Goal: Check status: Check status

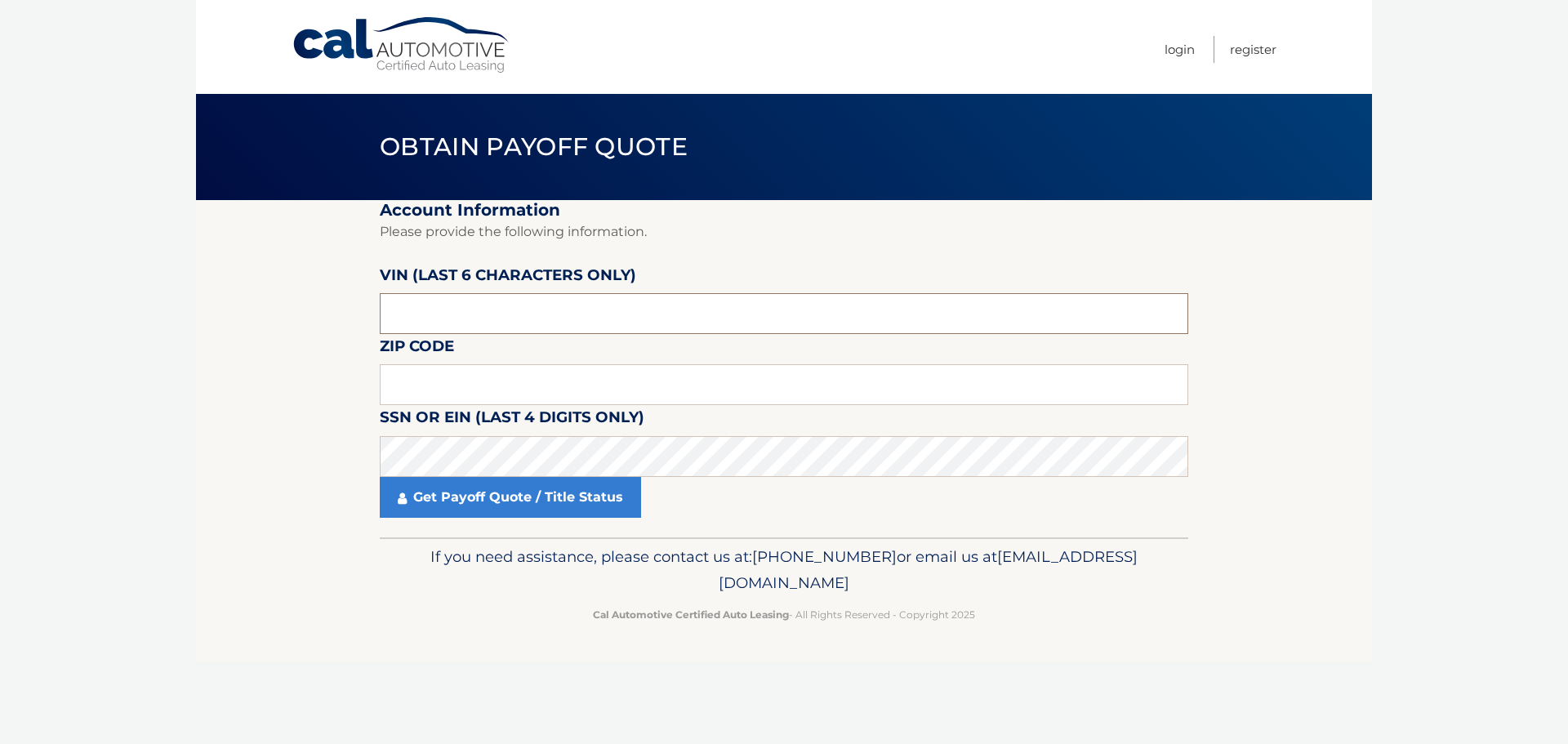
click at [543, 308] on input "text" at bounding box center [784, 313] width 808 height 41
type input "058547"
click at [518, 392] on input "text" at bounding box center [784, 384] width 808 height 41
type input "08857"
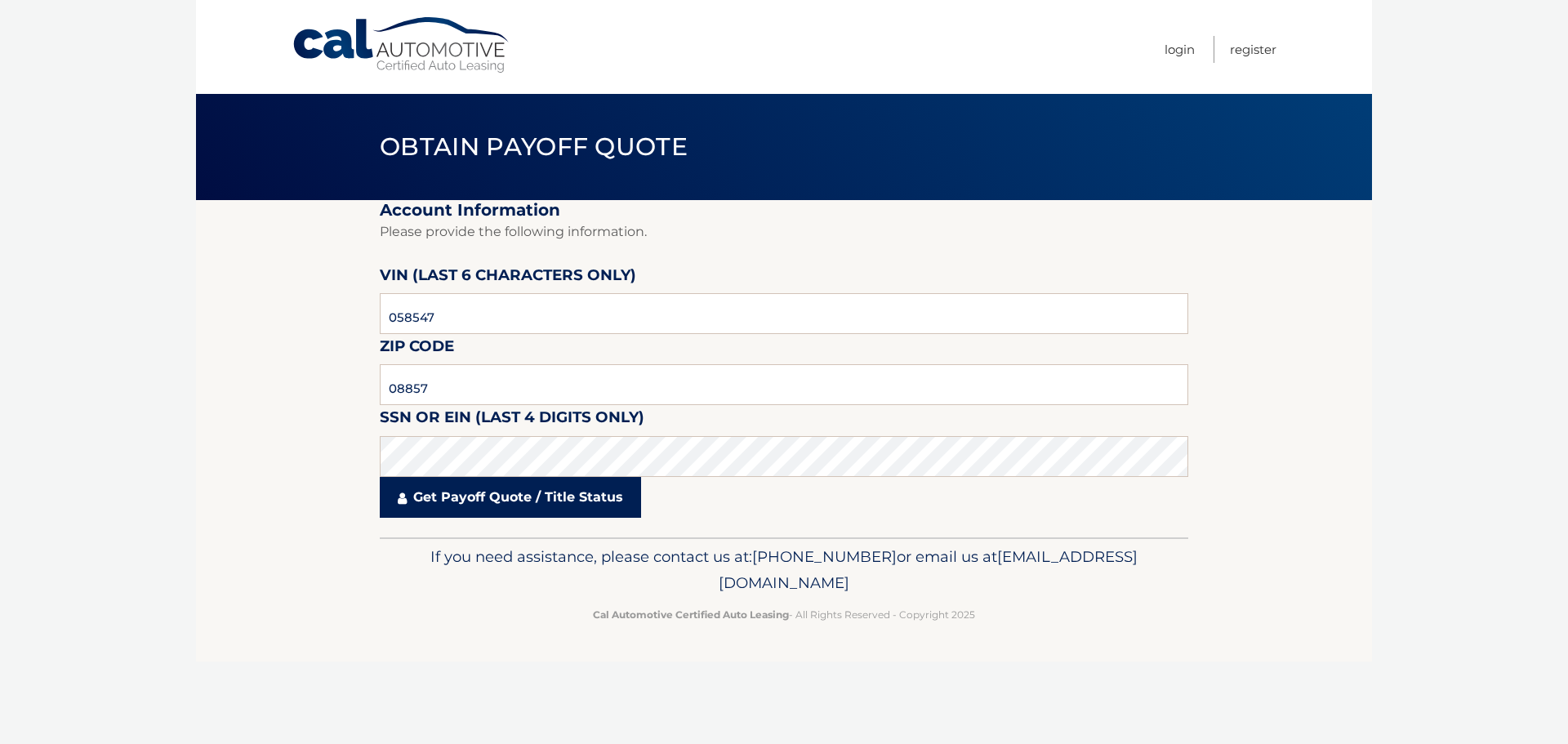
click at [544, 502] on link "Get Payoff Quote / Title Status" at bounding box center [510, 497] width 261 height 41
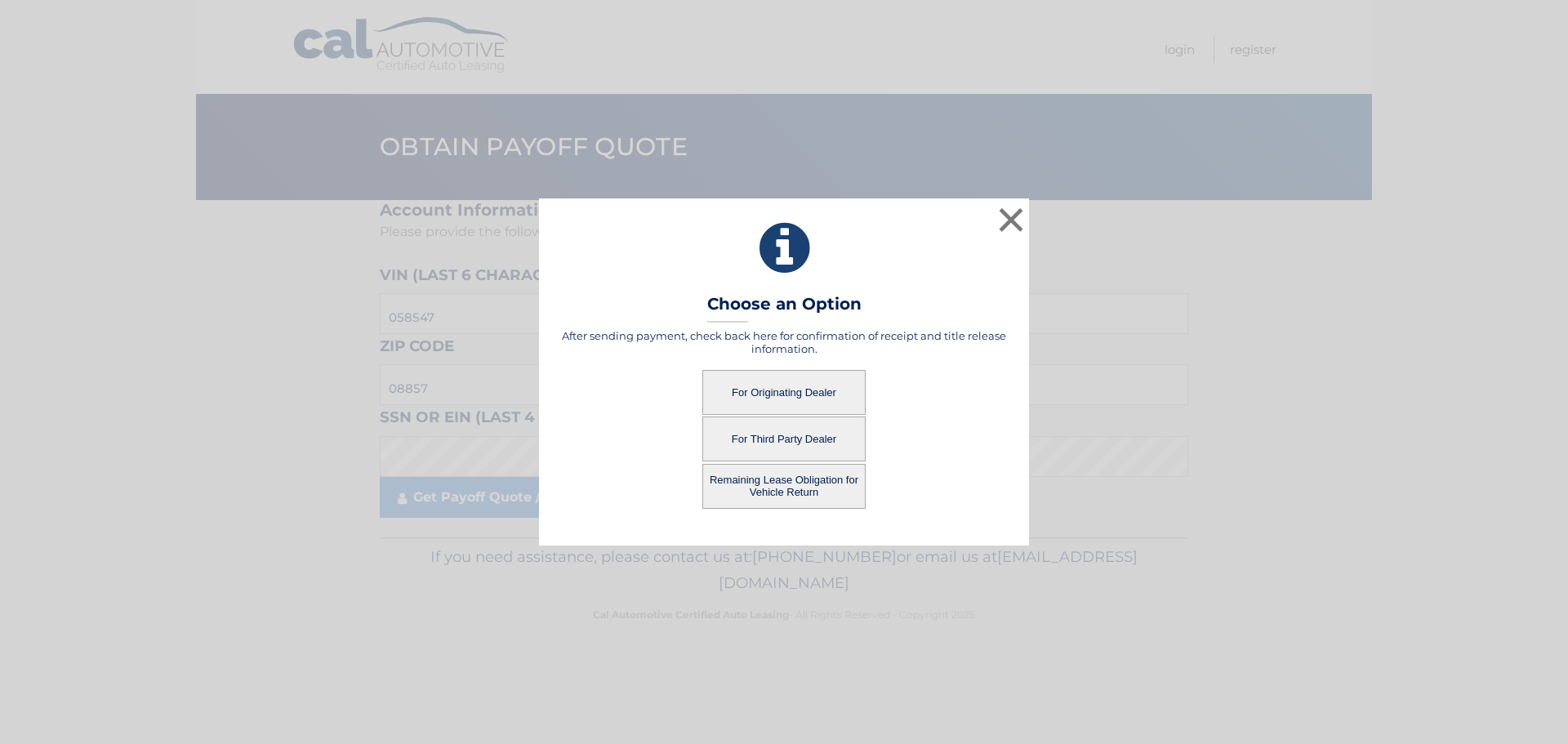
click at [773, 393] on button "For Originating Dealer" at bounding box center [783, 393] width 163 height 45
click at [802, 388] on button "For Originating Dealer" at bounding box center [783, 393] width 163 height 45
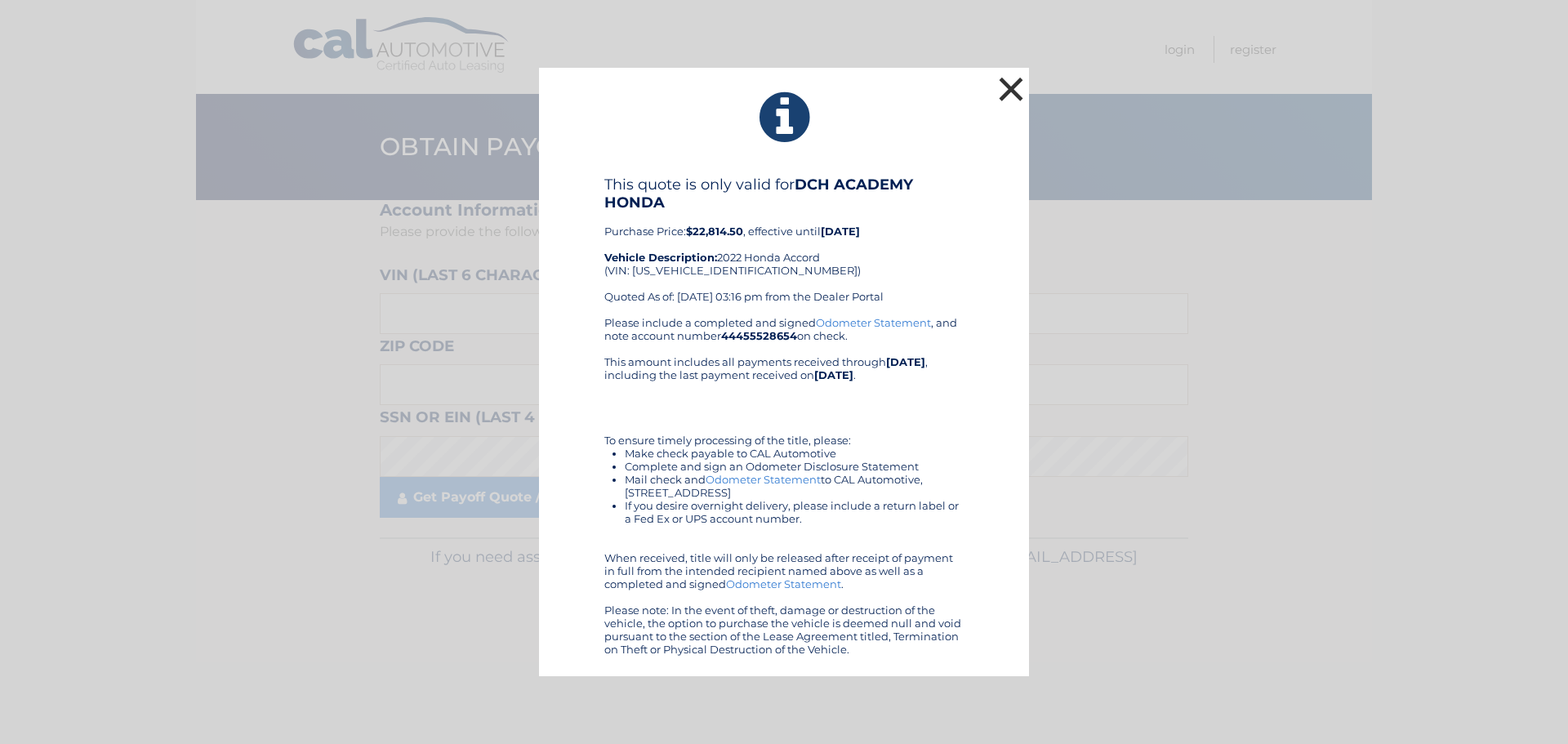
click at [1007, 87] on button "×" at bounding box center [1011, 89] width 33 height 33
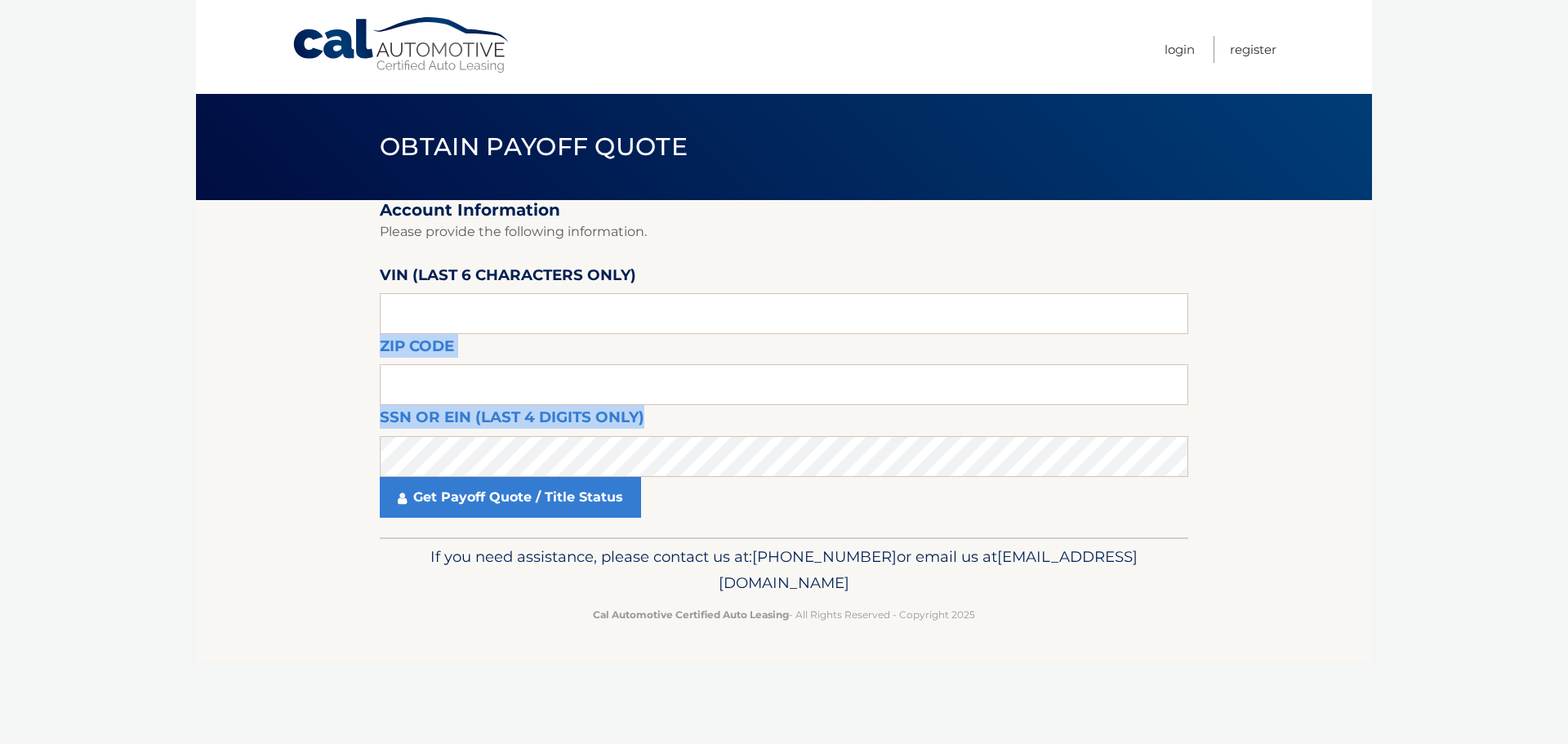
click at [507, 334] on fieldset "Account Information Please provide the following information. VIN (last 6 chara…" at bounding box center [784, 368] width 808 height 337
click at [507, 314] on input "text" at bounding box center [784, 313] width 808 height 41
type input "058547"
click at [462, 384] on input "text" at bounding box center [784, 384] width 808 height 41
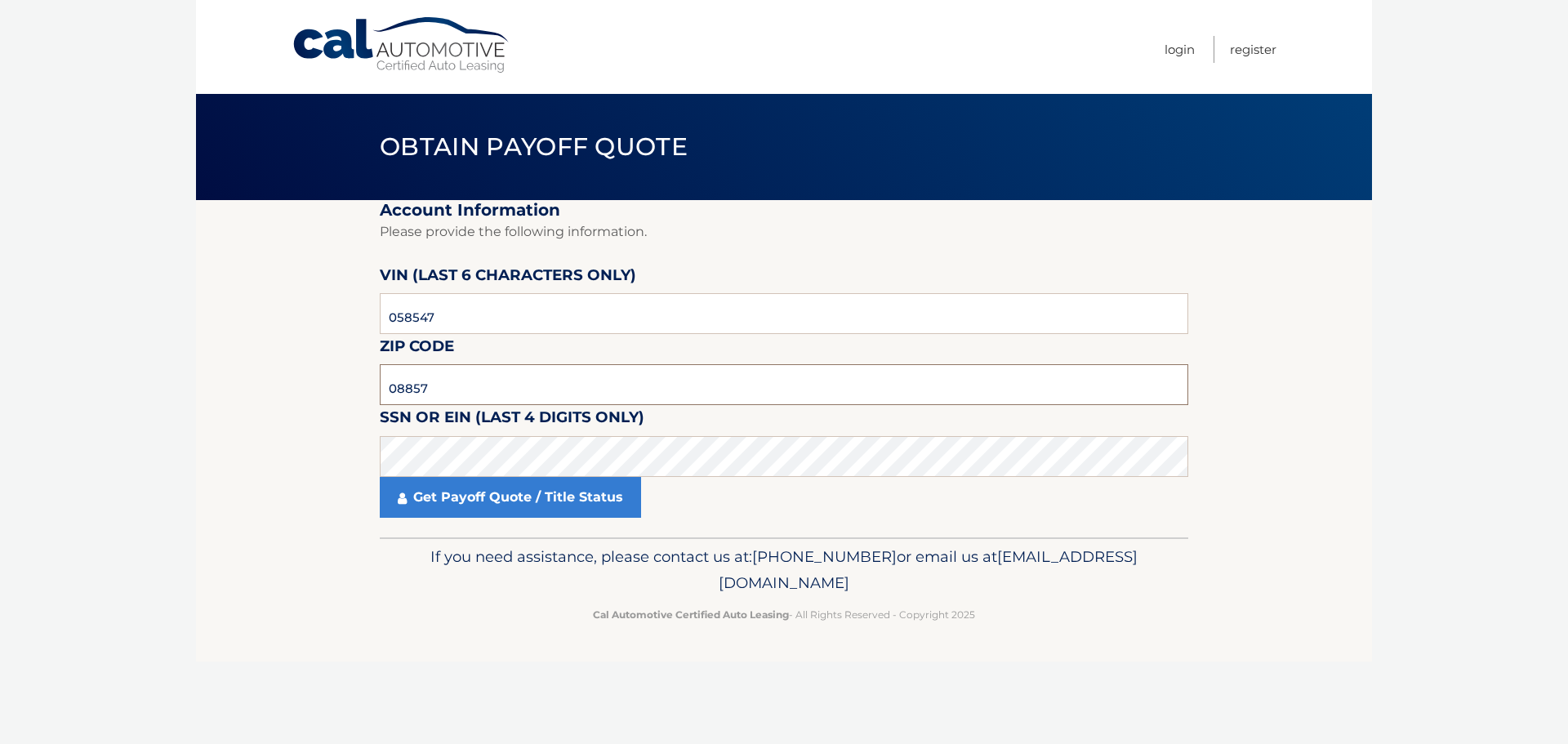
type input "08857"
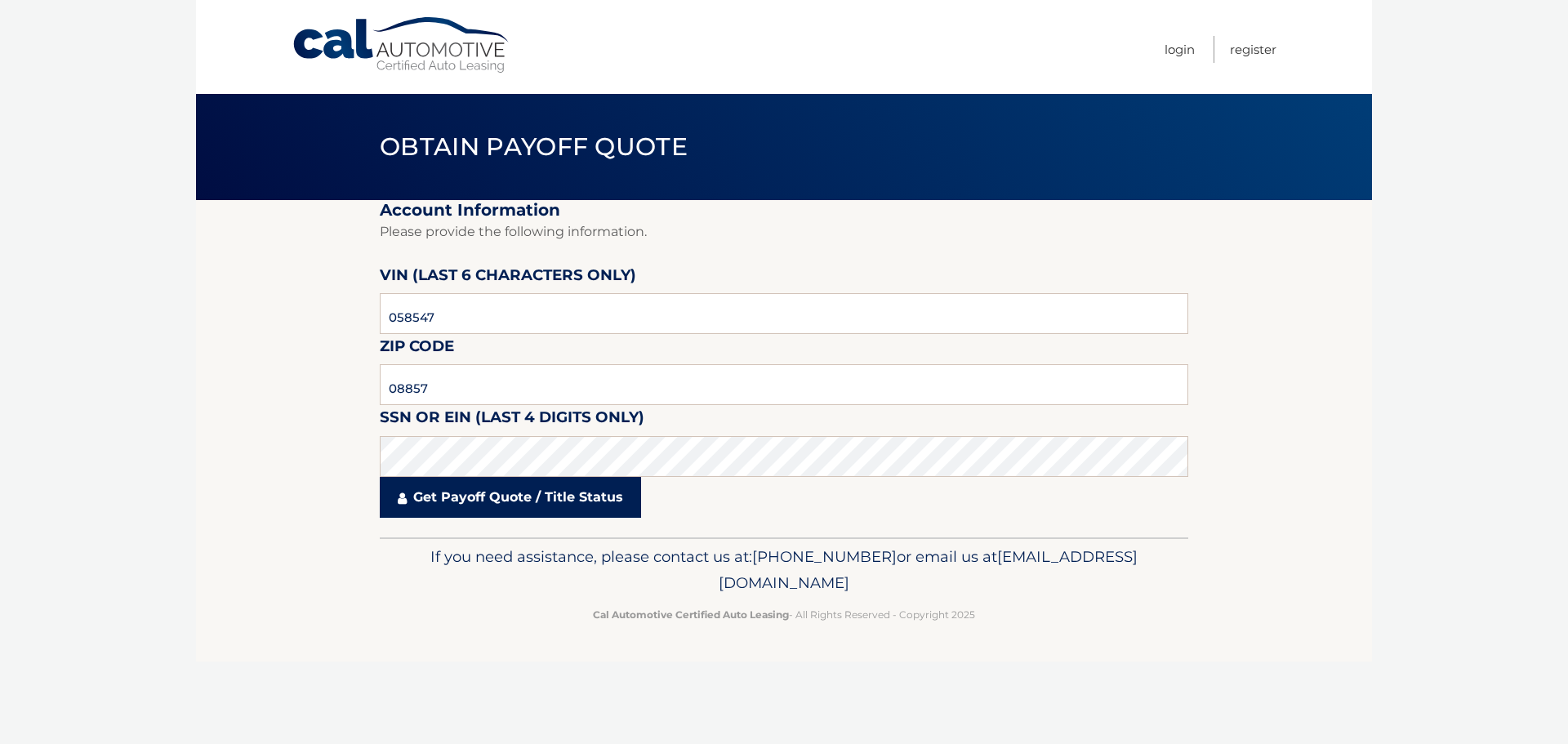
drag, startPoint x: 489, startPoint y: 480, endPoint x: 489, endPoint y: 489, distance: 9.0
click at [490, 482] on link "Get Payoff Quote / Title Status" at bounding box center [510, 497] width 261 height 41
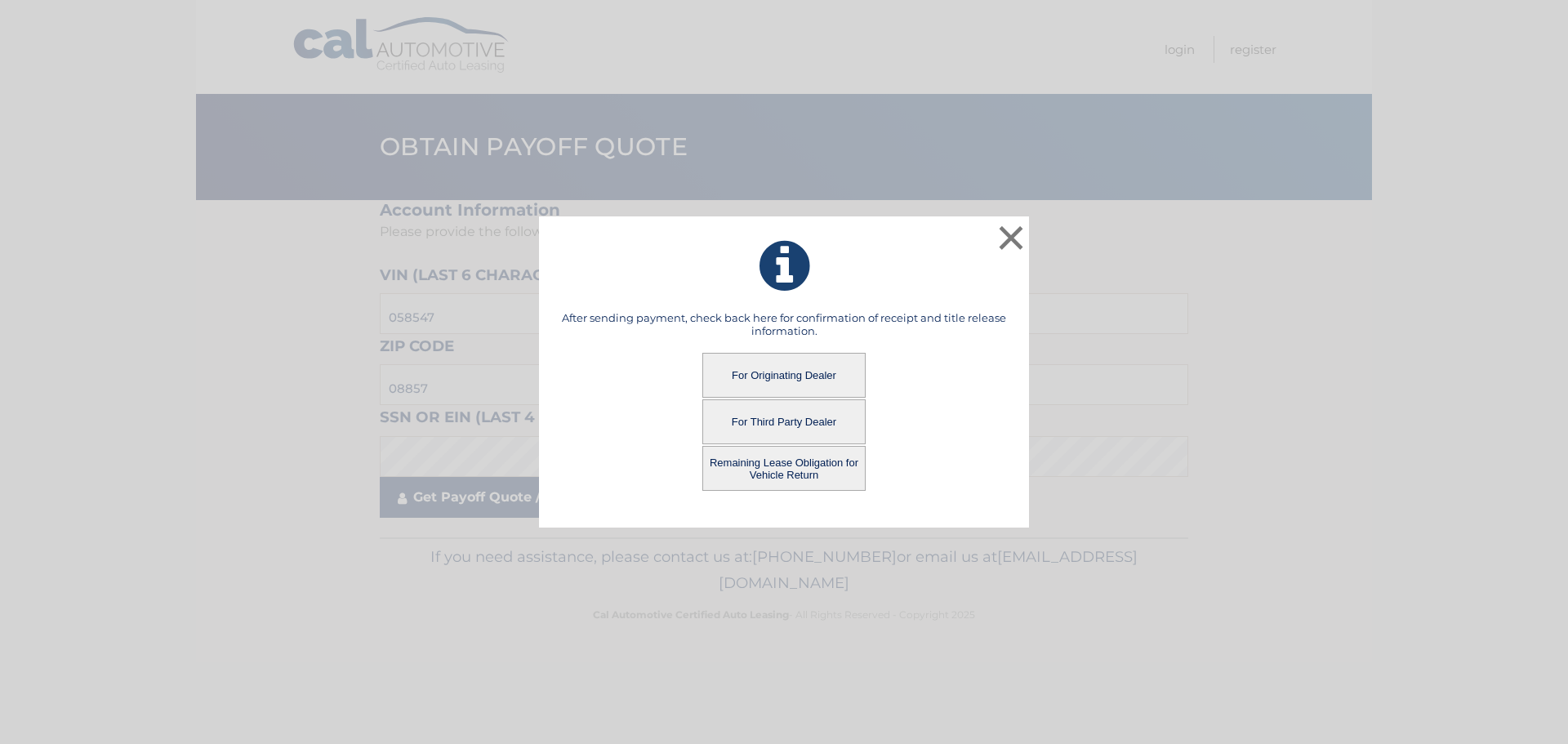
click at [489, 494] on div "× After sending payment, check back here for confirmation of receipt and title …" at bounding box center [784, 372] width 1555 height 312
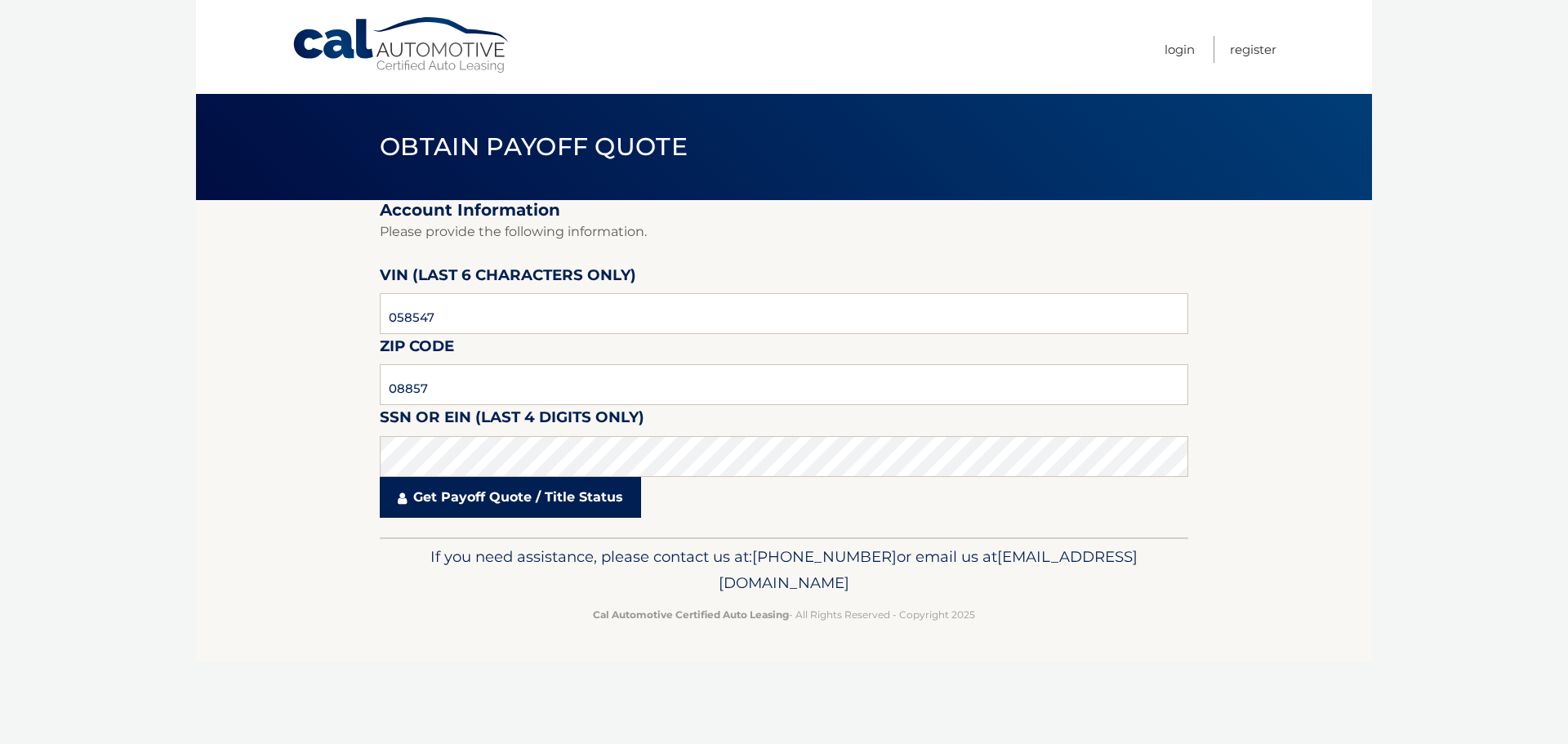
click at [488, 491] on link "Get Payoff Quote / Title Status" at bounding box center [510, 497] width 261 height 41
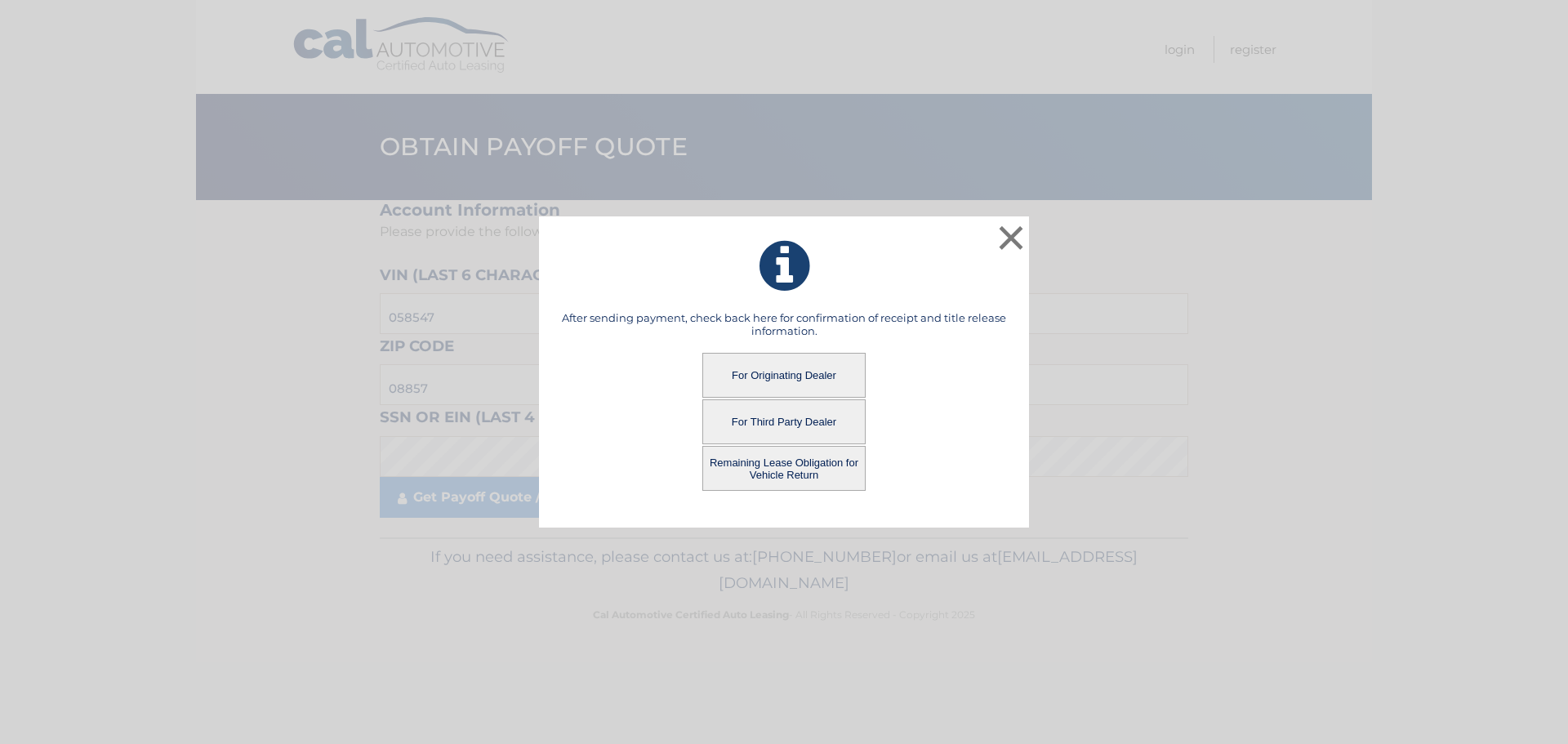
click at [809, 373] on button "For Originating Dealer" at bounding box center [783, 376] width 163 height 45
click at [798, 423] on button "For Third Party Dealer" at bounding box center [783, 422] width 163 height 45
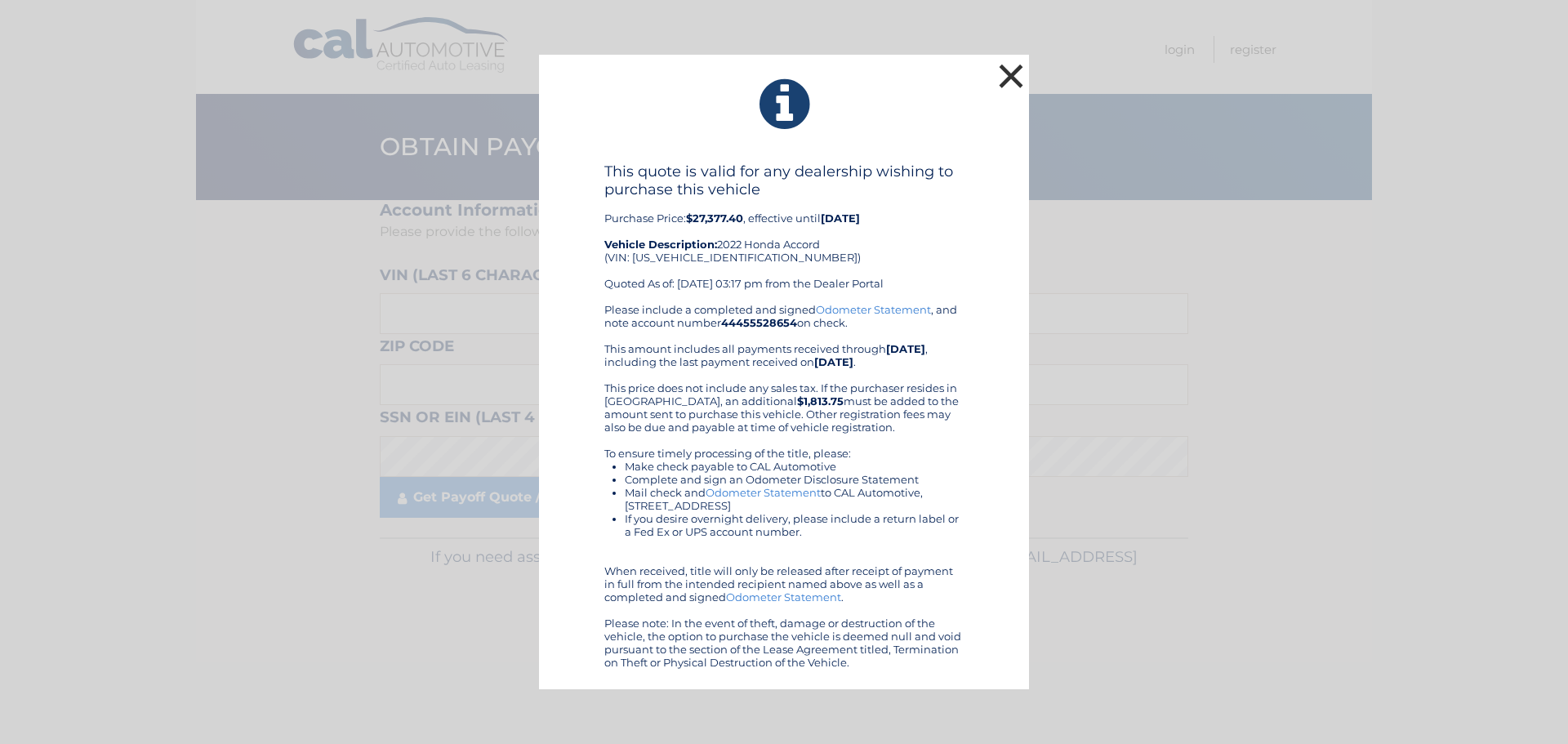
click at [1016, 82] on button "×" at bounding box center [1011, 75] width 33 height 33
